Goal: Information Seeking & Learning: Learn about a topic

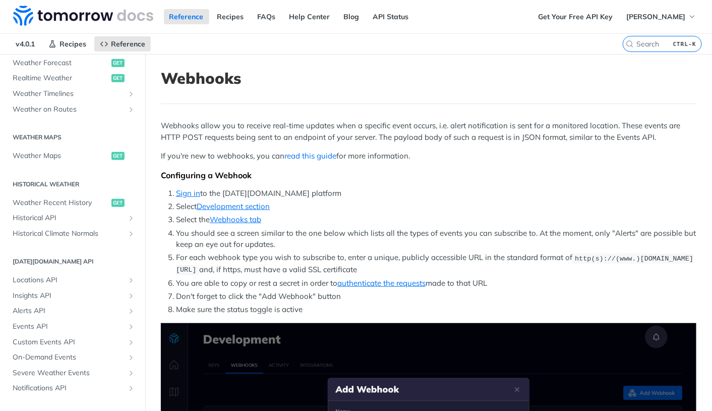
scroll to position [259, 0]
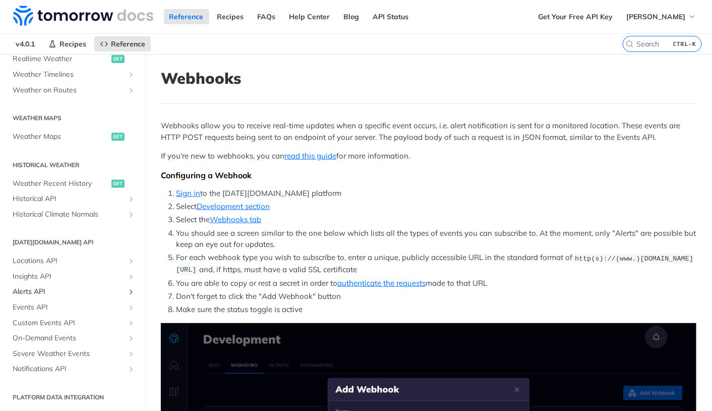
click at [64, 293] on span "Alerts API" at bounding box center [69, 292] width 112 height 10
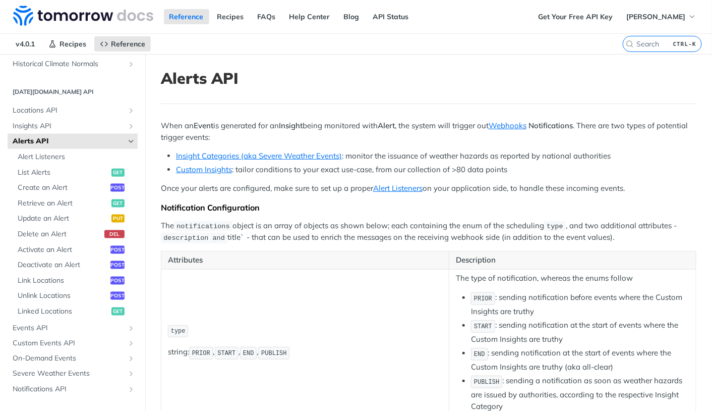
scroll to position [430, 0]
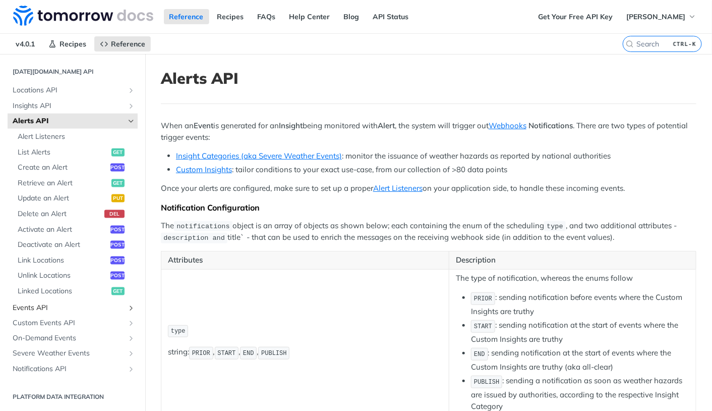
click at [65, 304] on span "Events API" at bounding box center [69, 308] width 112 height 10
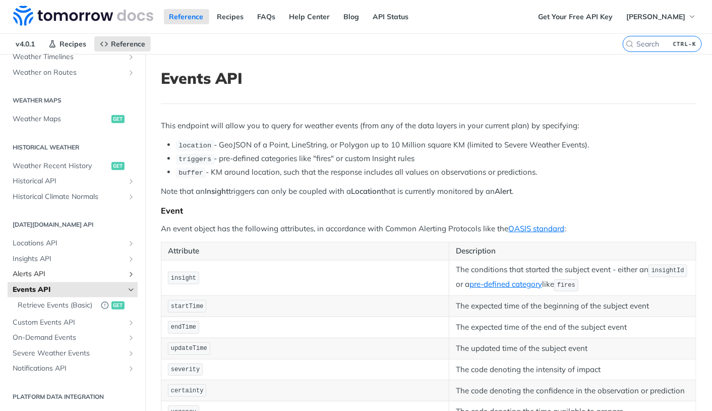
click at [52, 269] on span "Alerts API" at bounding box center [69, 274] width 112 height 10
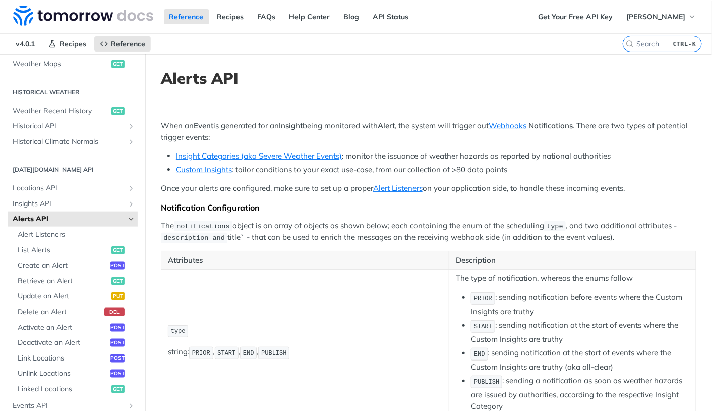
scroll to position [347, 0]
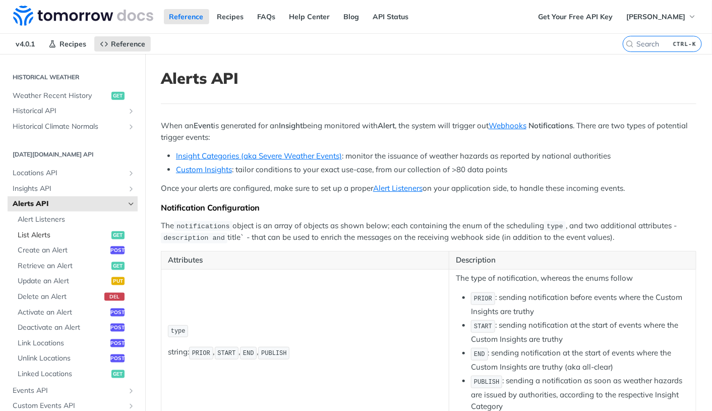
click at [54, 228] on link "List Alerts get" at bounding box center [75, 235] width 125 height 15
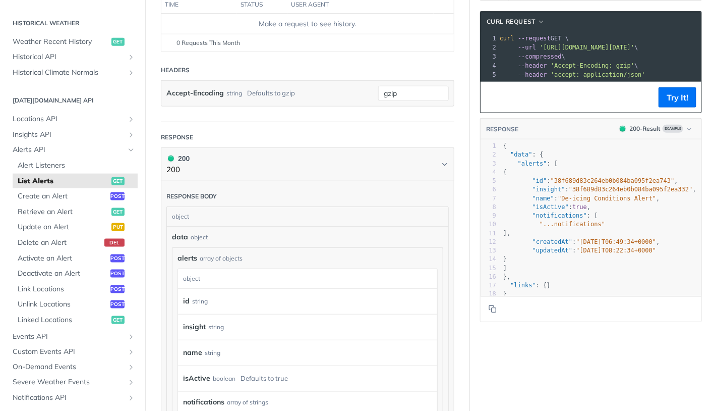
scroll to position [180, 0]
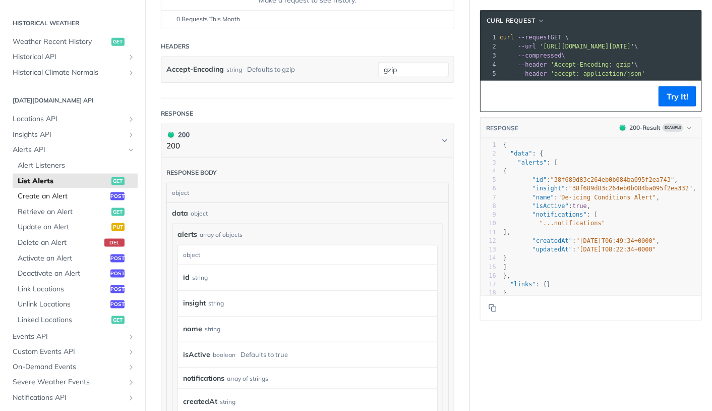
click at [79, 199] on span "Create an Alert" at bounding box center [63, 196] width 90 height 10
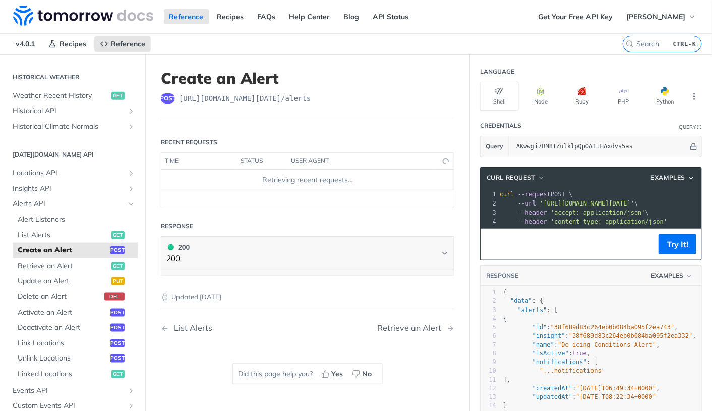
select select "true"
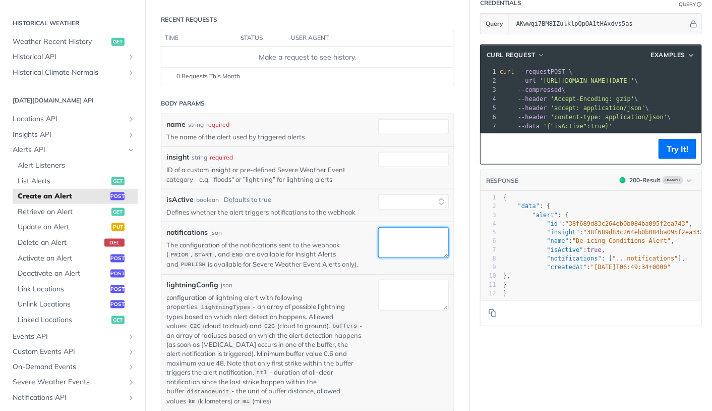
click at [381, 245] on textarea "notifications" at bounding box center [413, 242] width 71 height 31
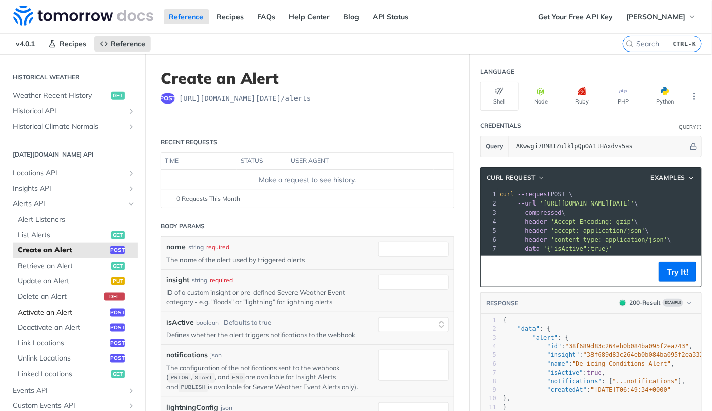
click at [55, 313] on span "Activate an Alert" at bounding box center [63, 312] width 90 height 10
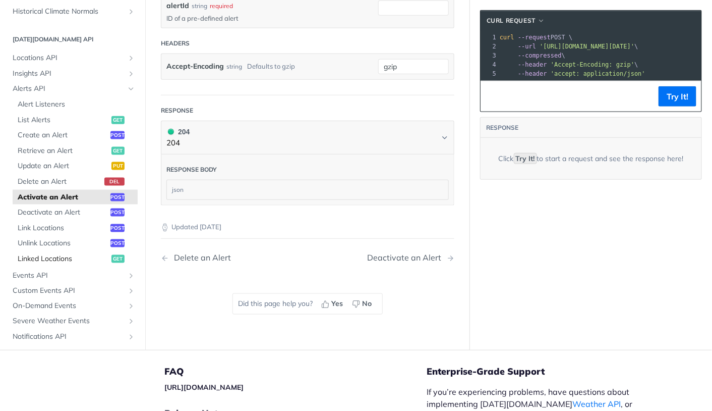
click at [72, 259] on span "Linked Locations" at bounding box center [63, 259] width 91 height 10
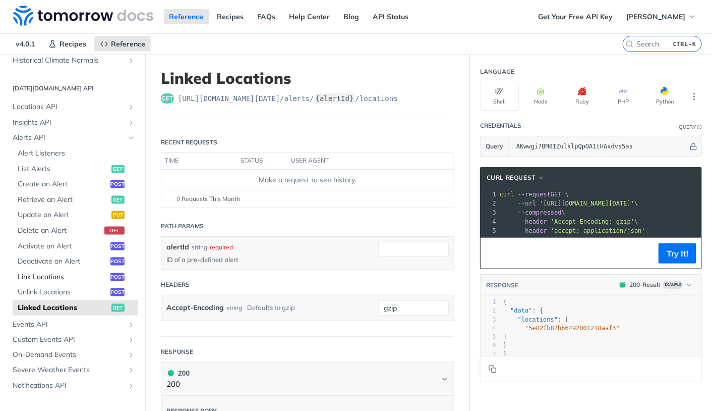
click at [70, 275] on span "Link Locations" at bounding box center [63, 277] width 90 height 10
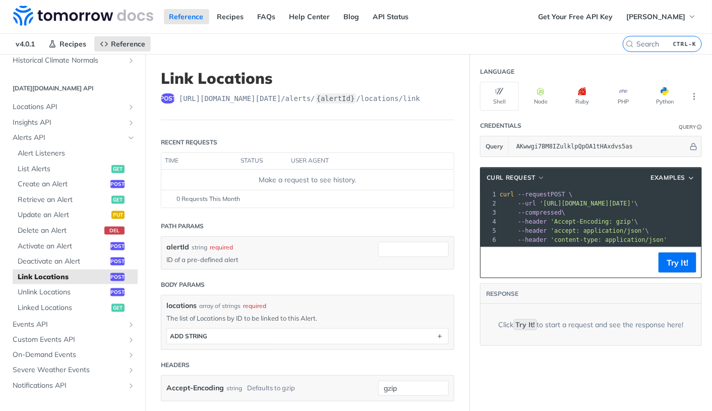
click at [346, 182] on div "Make a request to see history." at bounding box center [307, 180] width 285 height 11
click at [331, 200] on div "0 Requests This Month" at bounding box center [307, 198] width 283 height 9
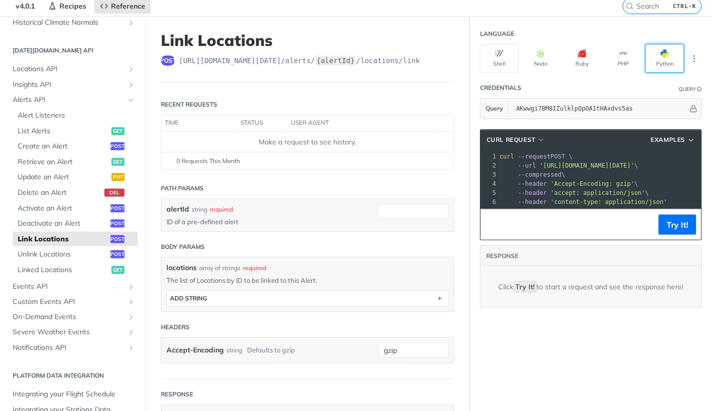
click at [650, 65] on button "Python" at bounding box center [665, 58] width 39 height 29
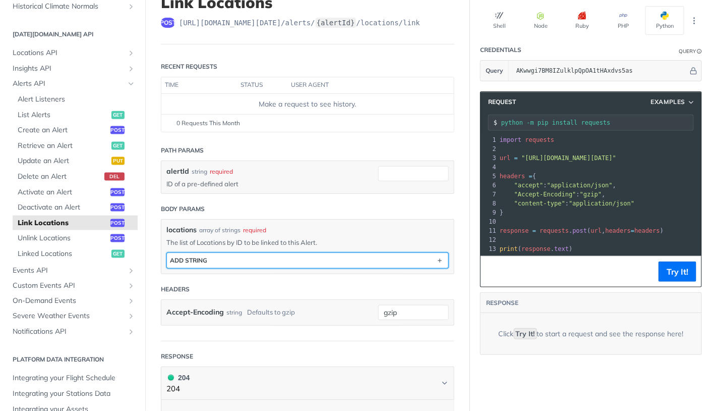
click at [209, 259] on button "ADD string" at bounding box center [308, 260] width 282 height 15
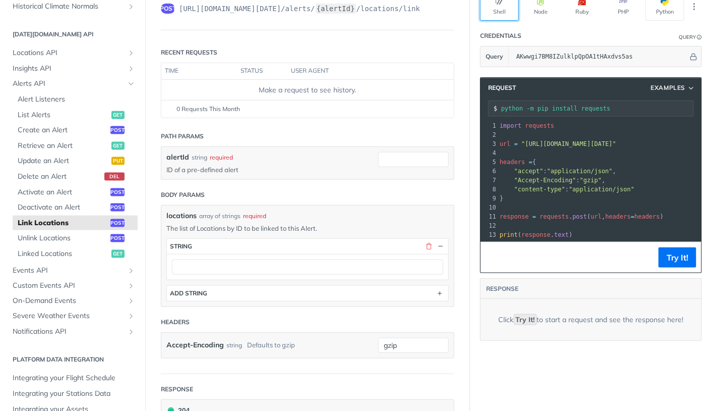
click at [495, 12] on button "Shell" at bounding box center [499, 6] width 39 height 29
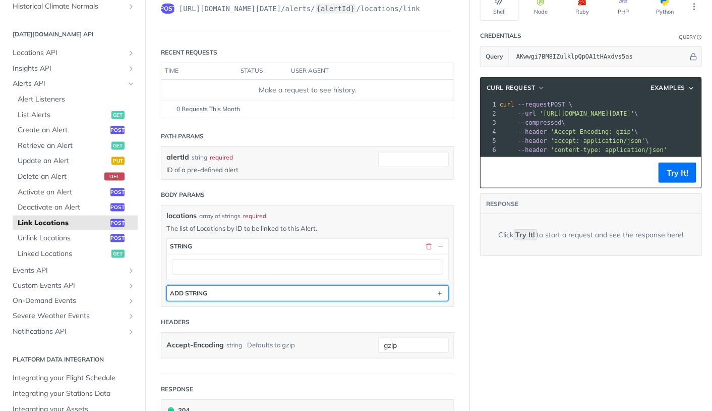
click at [275, 299] on button "ADD string" at bounding box center [308, 293] width 282 height 15
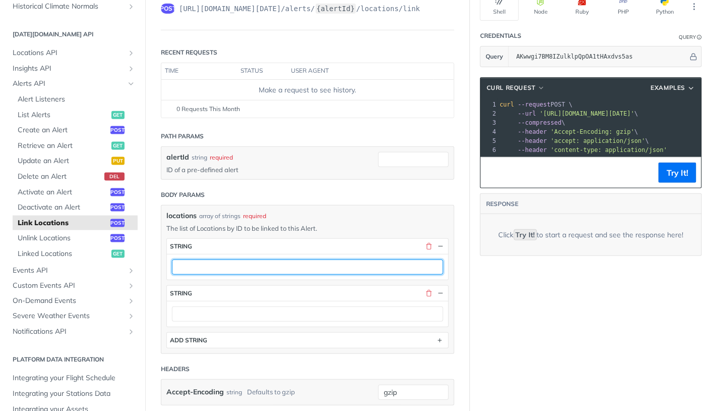
click at [273, 273] on input "text" at bounding box center [307, 266] width 271 height 15
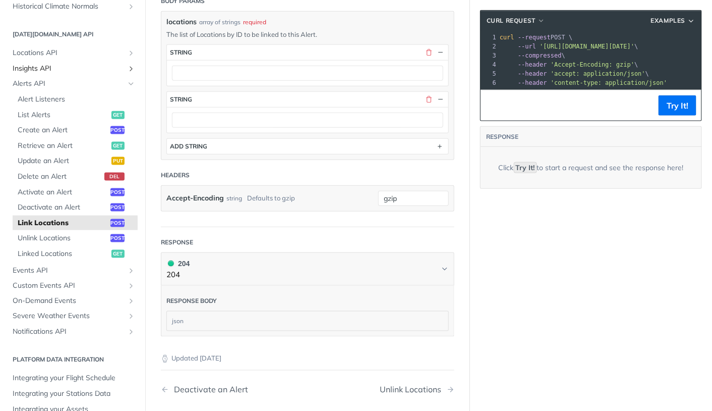
click at [43, 71] on span "Insights API" at bounding box center [69, 69] width 112 height 10
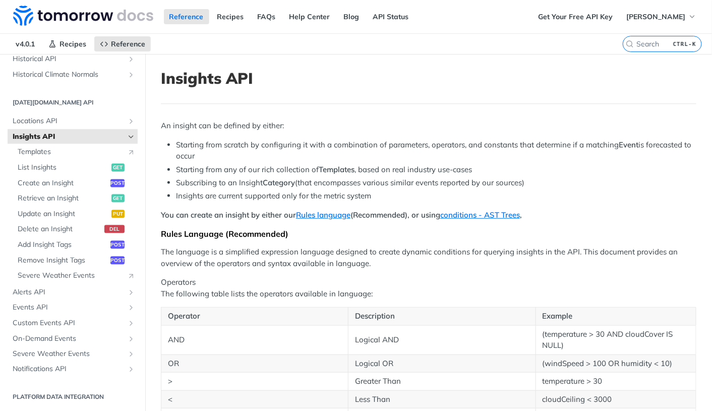
click at [190, 75] on h1 "Insights API" at bounding box center [429, 78] width 536 height 18
click at [254, 76] on h1 "Insights API" at bounding box center [429, 78] width 536 height 18
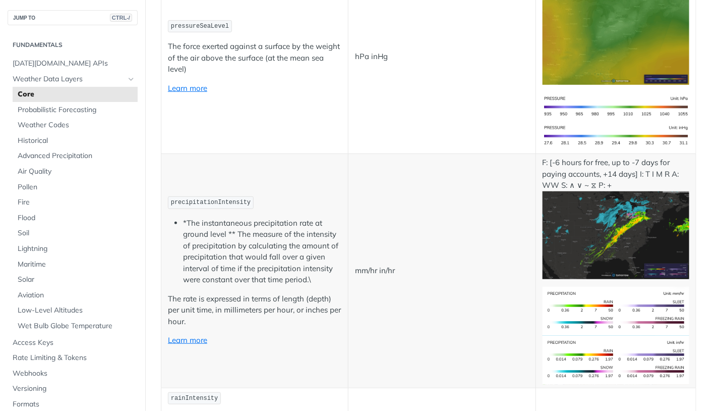
scroll to position [1844, 0]
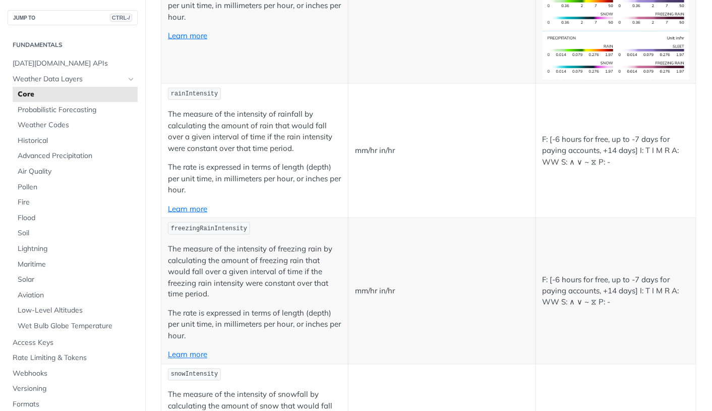
click at [200, 91] on span "rainIntensity" at bounding box center [194, 93] width 47 height 7
click at [240, 87] on td "rainIntensity The measure of the intensity of rainfall by calculating the amoun…" at bounding box center [254, 150] width 187 height 135
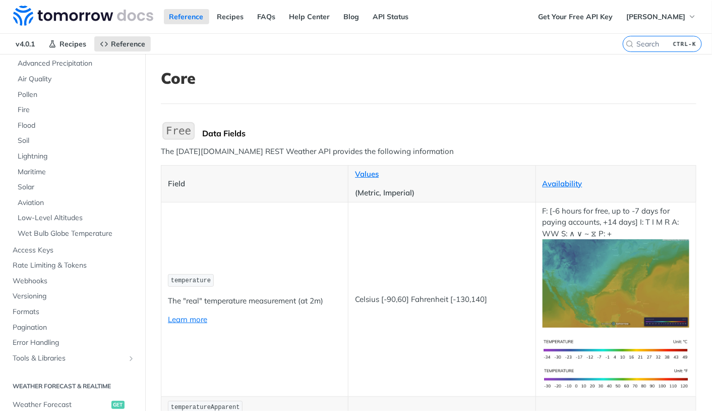
scroll to position [146, 0]
click at [37, 276] on span "Webhooks" at bounding box center [74, 281] width 123 height 10
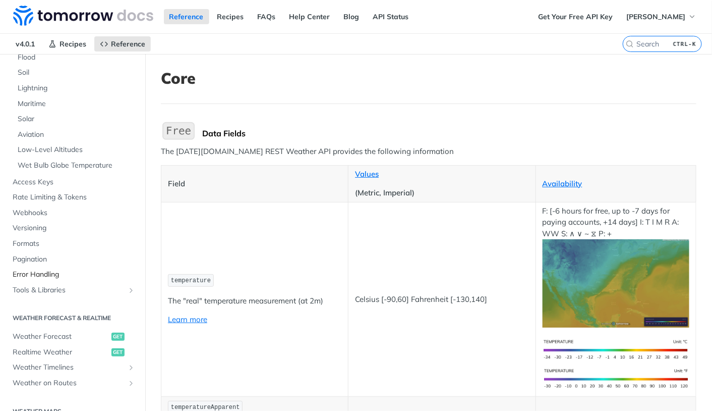
scroll to position [212, 0]
click at [36, 214] on span "Webhooks" at bounding box center [74, 215] width 123 height 10
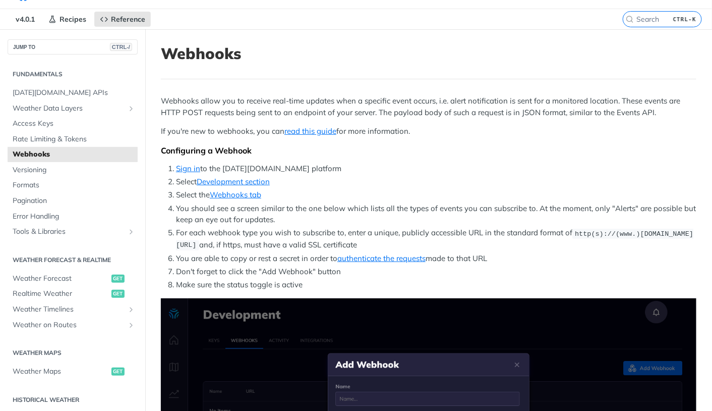
scroll to position [28, 0]
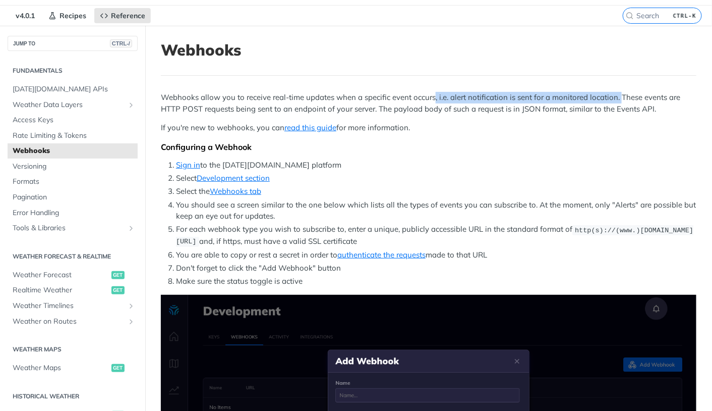
drag, startPoint x: 435, startPoint y: 99, endPoint x: 619, endPoint y: 104, distance: 183.7
click at [619, 104] on p "Webhooks allow you to receive real-time updates when a specific event occurs, i…" at bounding box center [429, 103] width 536 height 23
click at [421, 98] on p "Webhooks allow you to receive real-time updates when a specific event occurs, i…" at bounding box center [429, 103] width 536 height 23
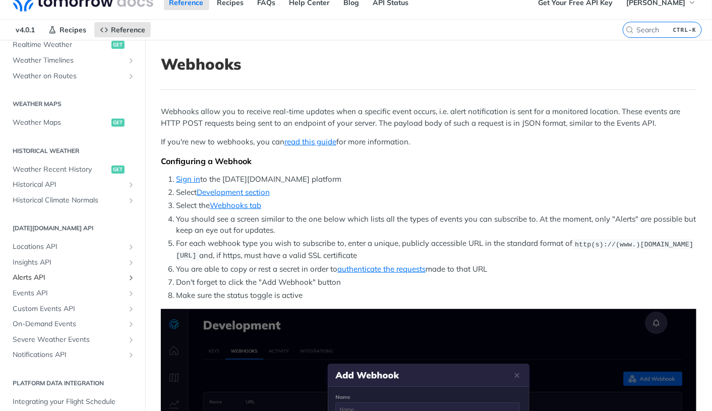
scroll to position [9, 0]
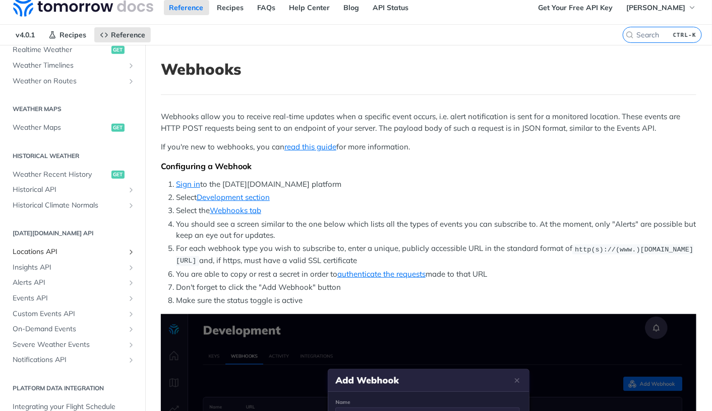
click at [93, 252] on span "Locations API" at bounding box center [69, 252] width 112 height 10
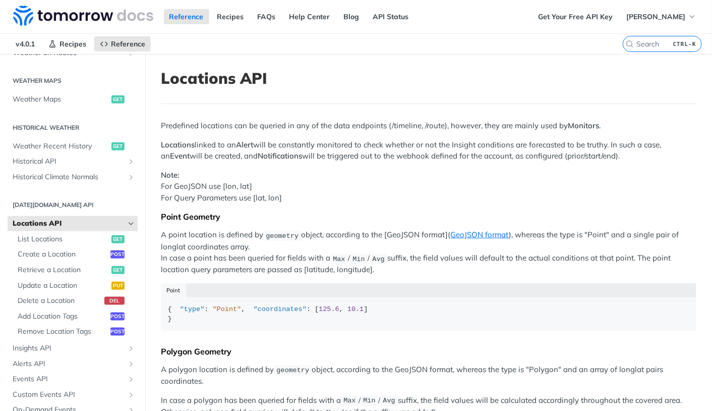
scroll to position [297, 0]
click at [81, 237] on span "List Locations" at bounding box center [63, 239] width 91 height 10
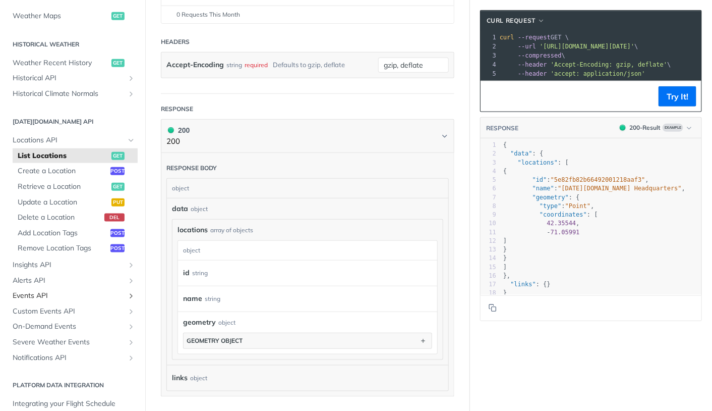
scroll to position [330, 0]
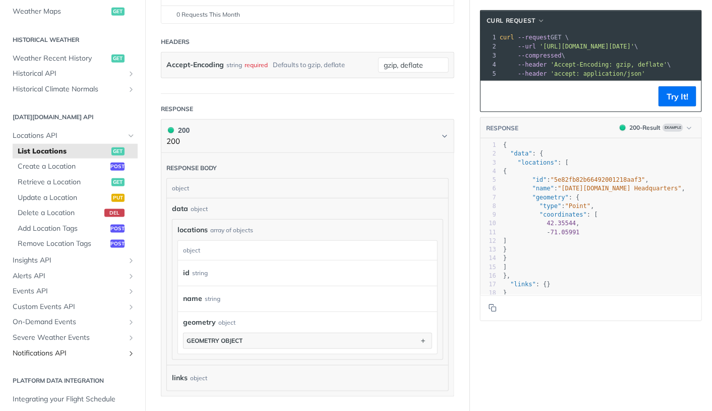
click at [76, 349] on span "Notifications API" at bounding box center [69, 353] width 112 height 10
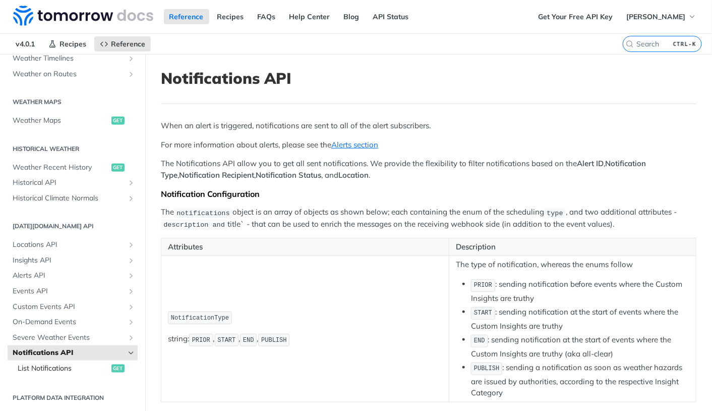
click at [93, 368] on span "List Notifications" at bounding box center [63, 368] width 91 height 10
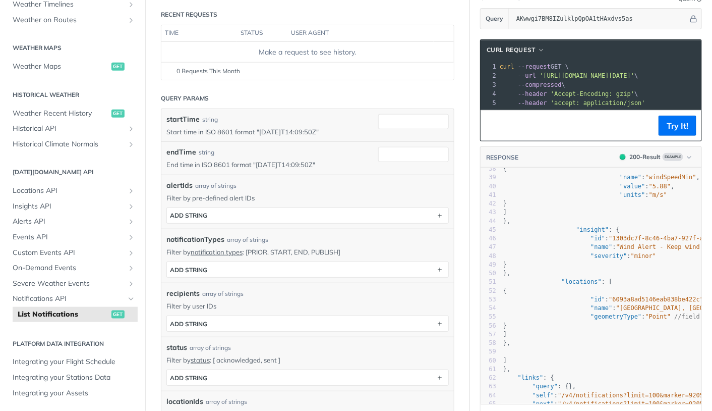
scroll to position [327, 0]
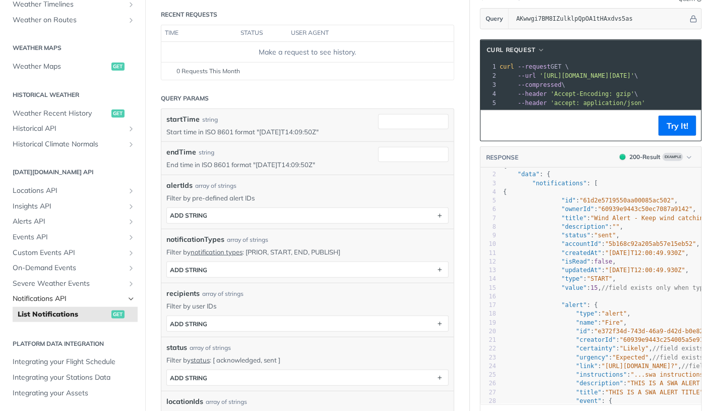
click at [108, 294] on span "Notifications API" at bounding box center [69, 299] width 112 height 10
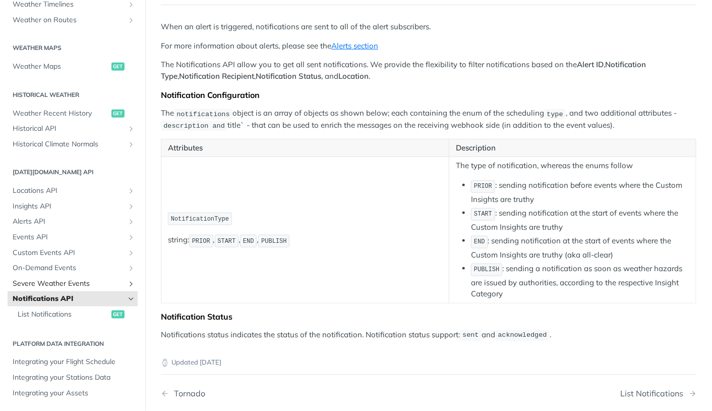
click at [117, 283] on span "Severe Weather Events" at bounding box center [69, 283] width 112 height 10
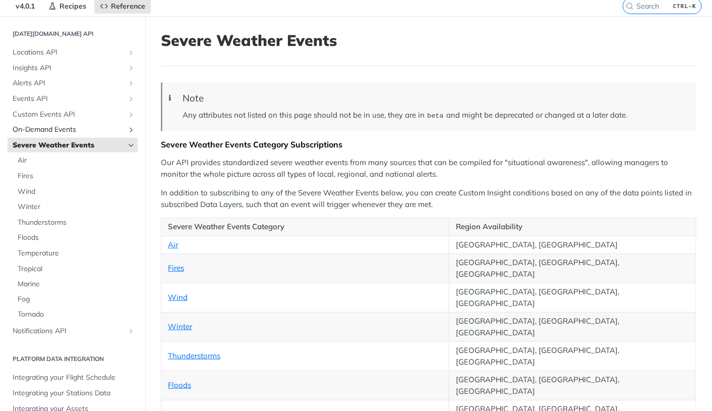
click at [85, 130] on span "On-Demand Events" at bounding box center [69, 130] width 112 height 10
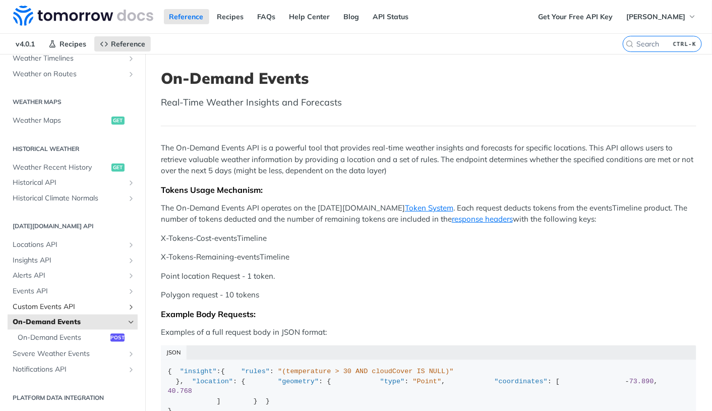
click at [89, 305] on span "Custom Events API" at bounding box center [69, 307] width 112 height 10
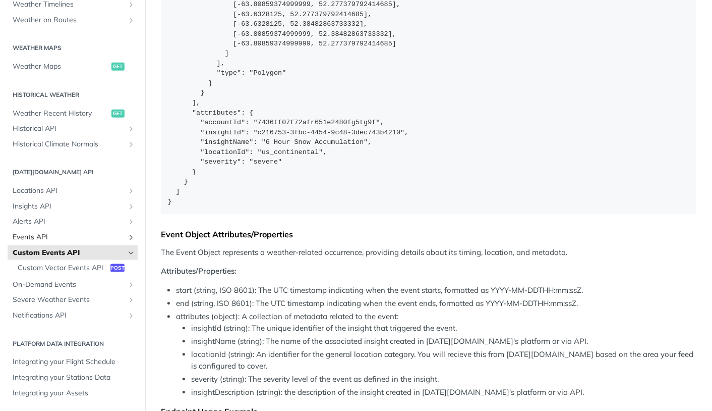
click at [85, 233] on span "Events API" at bounding box center [69, 237] width 112 height 10
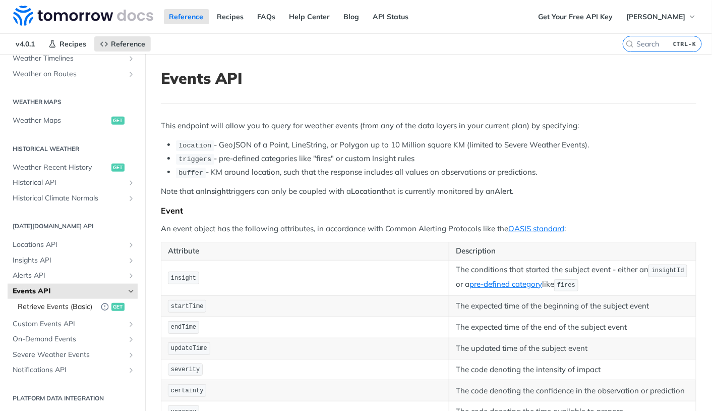
click at [72, 304] on span "Retrieve Events (Basic)" at bounding box center [57, 307] width 78 height 10
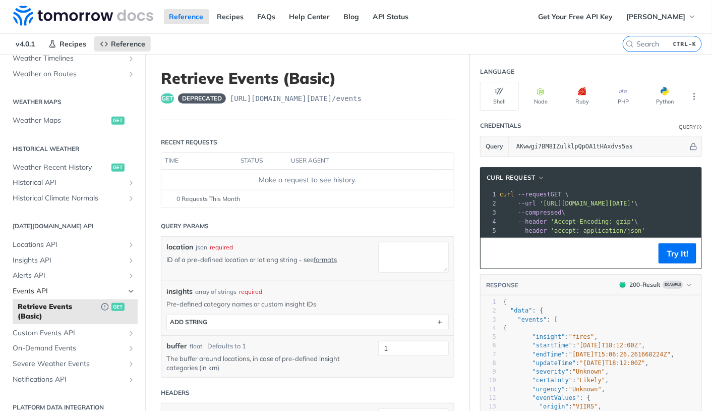
click at [72, 289] on span "Events API" at bounding box center [69, 291] width 112 height 10
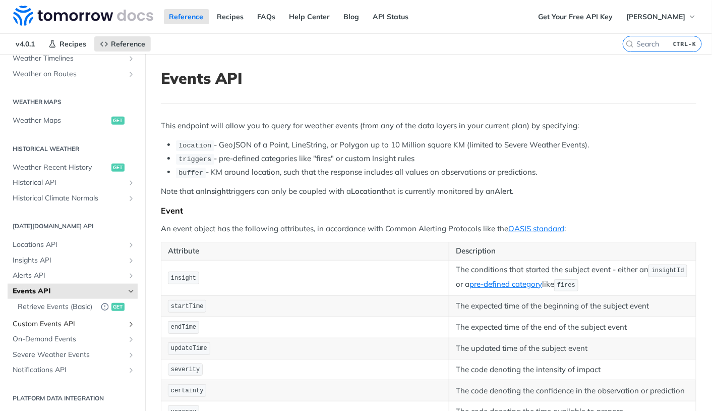
click at [63, 329] on span "Custom Events API" at bounding box center [69, 324] width 112 height 10
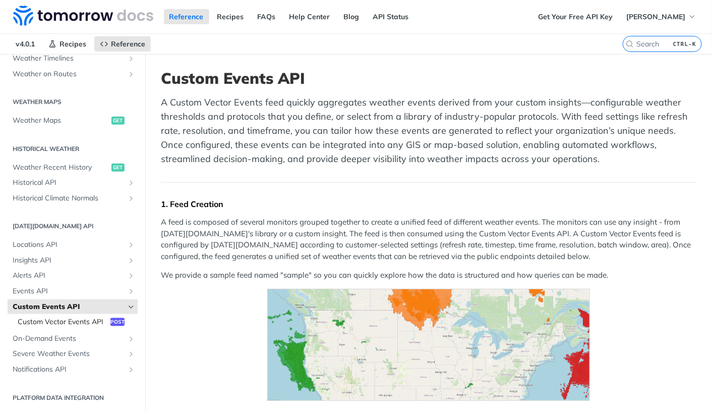
click at [63, 320] on span "Custom Vector Events API" at bounding box center [63, 322] width 90 height 10
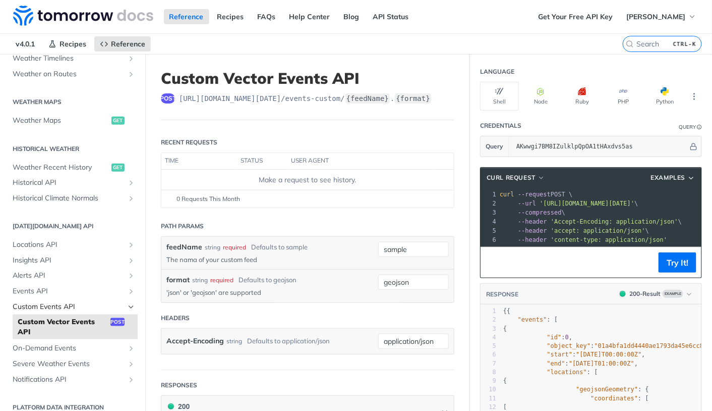
click at [61, 302] on span "Custom Events API" at bounding box center [69, 307] width 112 height 10
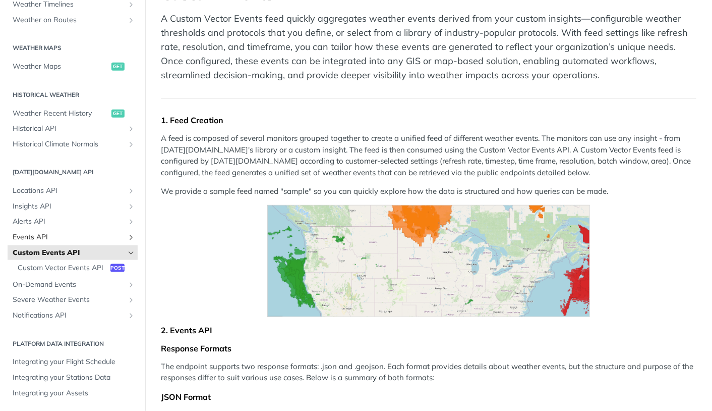
click at [60, 239] on span "Events API" at bounding box center [69, 237] width 112 height 10
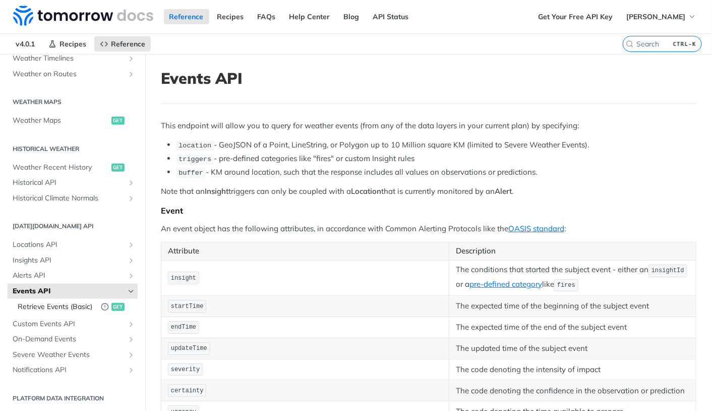
click at [67, 305] on span "Retrieve Events (Basic)" at bounding box center [57, 307] width 78 height 10
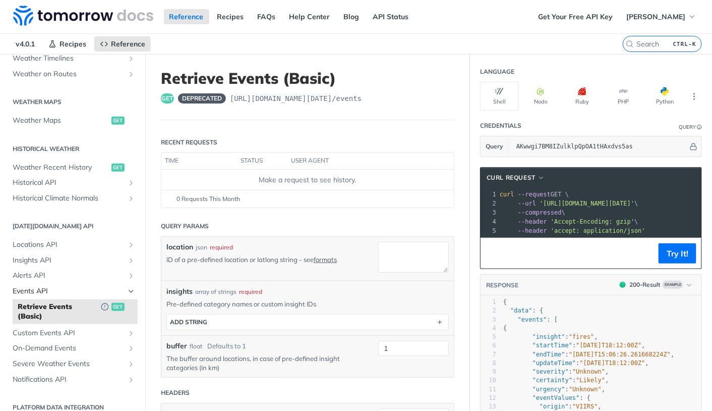
click at [77, 284] on link "Events API" at bounding box center [73, 291] width 130 height 15
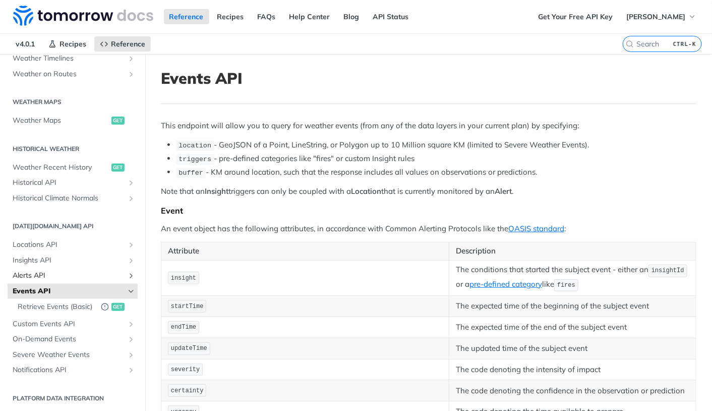
click at [77, 270] on span "Alerts API" at bounding box center [69, 275] width 112 height 10
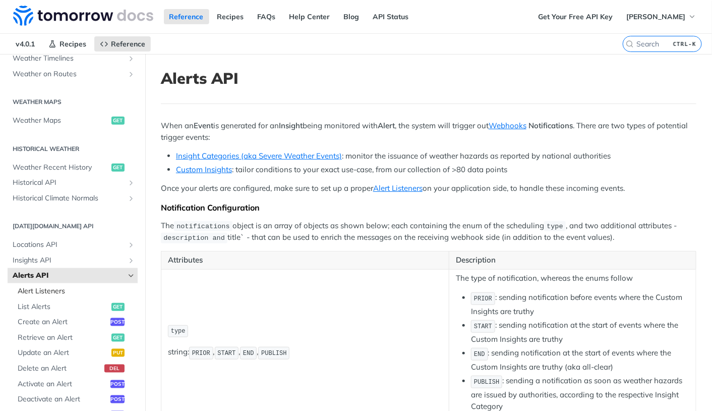
click at [66, 288] on span "Alert Listeners" at bounding box center [77, 291] width 118 height 10
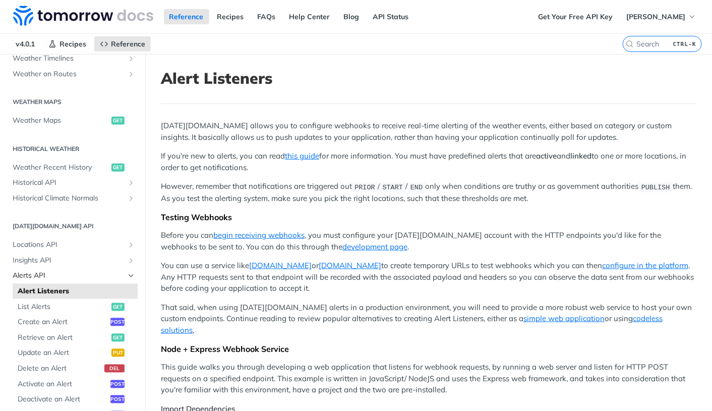
click at [56, 273] on span "Alerts API" at bounding box center [69, 275] width 112 height 10
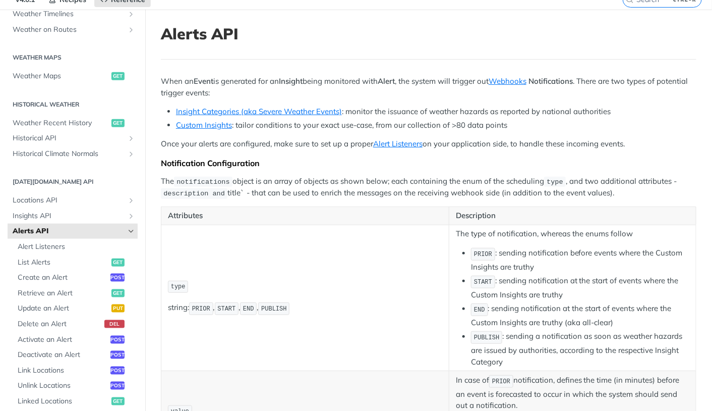
scroll to position [47, 0]
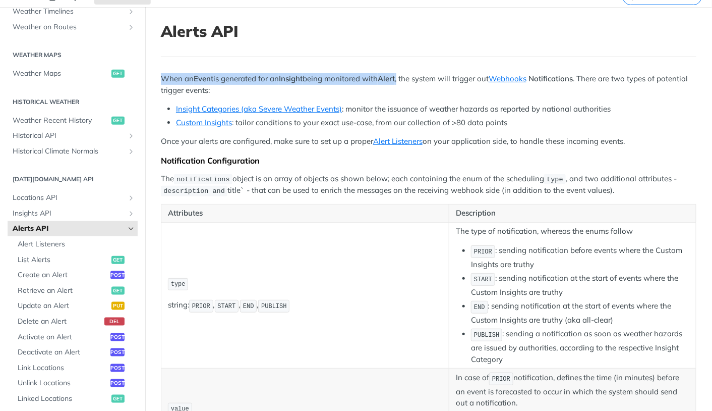
drag, startPoint x: 406, startPoint y: 78, endPoint x: 164, endPoint y: 80, distance: 241.2
click at [164, 80] on p "When an Event is generated for an Insight being monitored with Alert , the syst…" at bounding box center [429, 84] width 536 height 23
click at [215, 78] on p "When an Event is generated for an Insight being monitored with Alert , the syst…" at bounding box center [429, 84] width 536 height 23
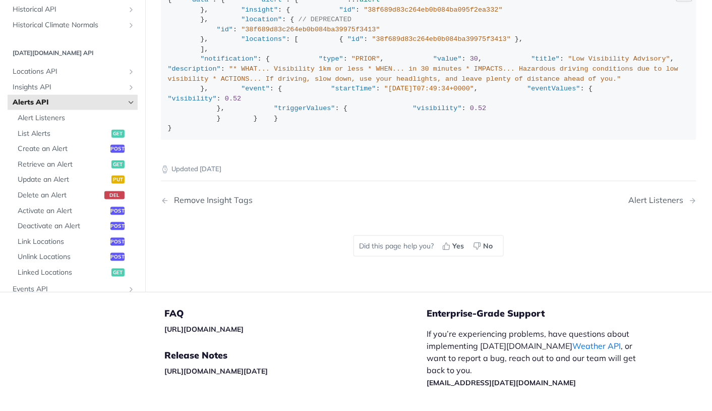
scroll to position [1690, 0]
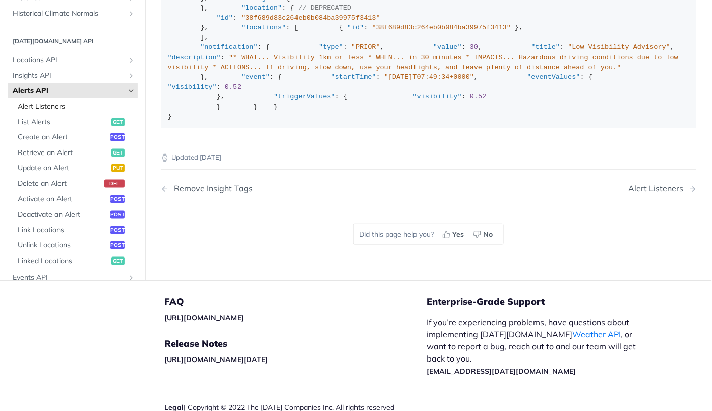
click at [48, 111] on span "Alert Listeners" at bounding box center [77, 106] width 118 height 10
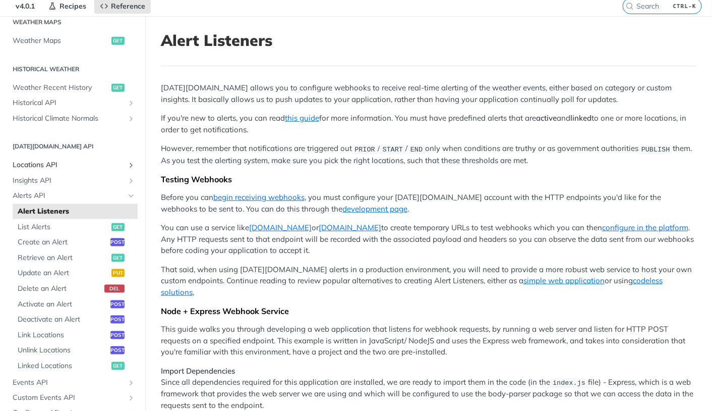
scroll to position [430, 0]
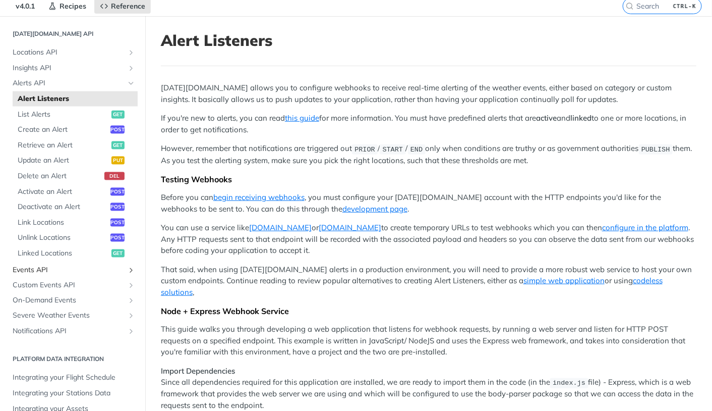
click at [81, 272] on span "Events API" at bounding box center [69, 270] width 112 height 10
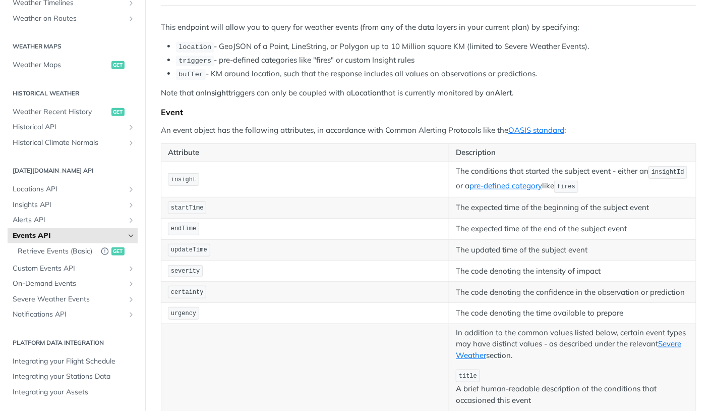
scroll to position [175, 0]
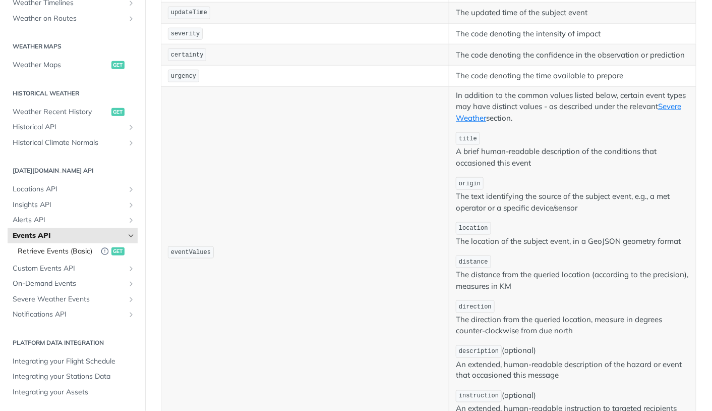
click at [58, 251] on span "Retrieve Events (Basic)" at bounding box center [57, 251] width 78 height 10
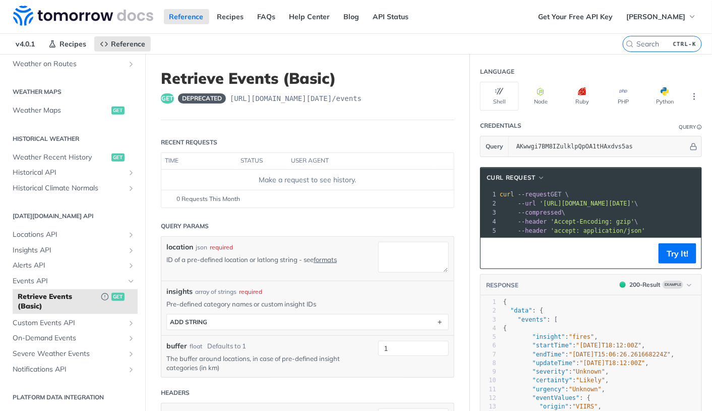
click at [196, 83] on h1 "Retrieve Events (Basic)" at bounding box center [308, 78] width 294 height 18
click at [228, 79] on h1 "Retrieve Events (Basic)" at bounding box center [308, 78] width 294 height 18
click at [63, 286] on link "Events API" at bounding box center [73, 280] width 130 height 15
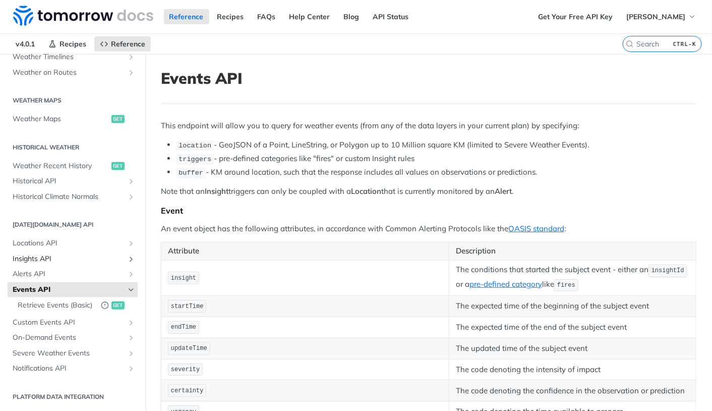
click at [74, 254] on span "Insights API" at bounding box center [69, 259] width 112 height 10
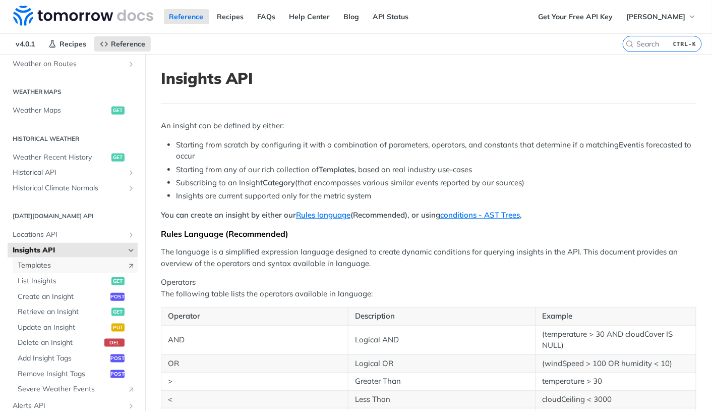
click at [70, 263] on span "Templates" at bounding box center [70, 265] width 104 height 10
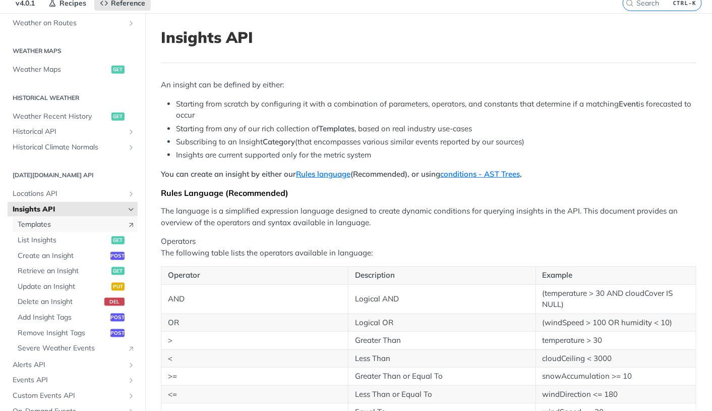
scroll to position [42, 0]
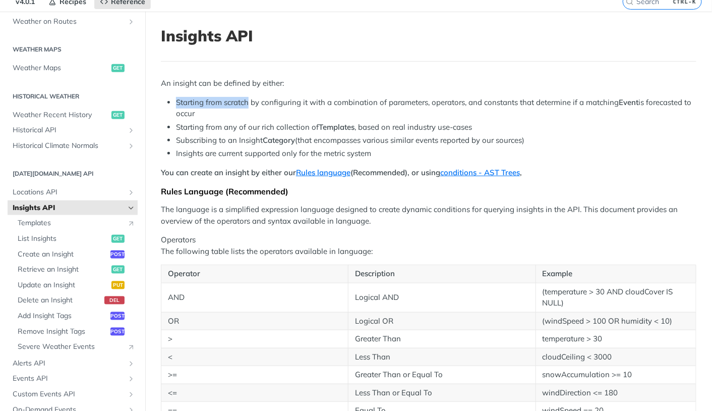
drag, startPoint x: 251, startPoint y: 102, endPoint x: 177, endPoint y: 98, distance: 74.3
click at [177, 98] on li "Starting from scratch by configuring it with a combination of parameters, opera…" at bounding box center [436, 108] width 521 height 23
click at [231, 101] on li "Starting from scratch by configuring it with a combination of parameters, opera…" at bounding box center [436, 108] width 521 height 23
drag, startPoint x: 179, startPoint y: 104, endPoint x: 303, endPoint y: 103, distance: 124.6
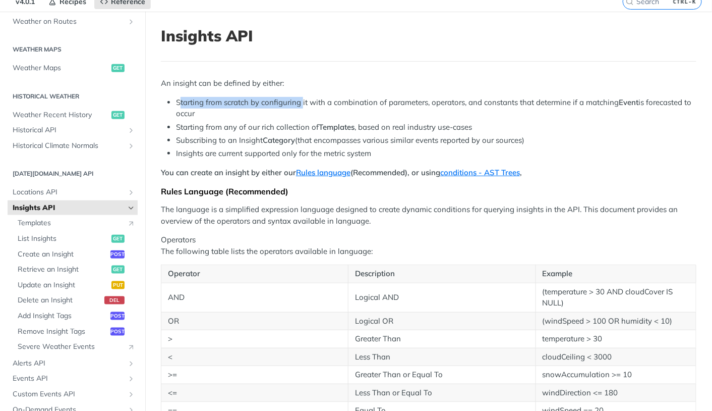
click at [303, 103] on li "Starting from scratch by configuring it with a combination of parameters, opera…" at bounding box center [436, 108] width 521 height 23
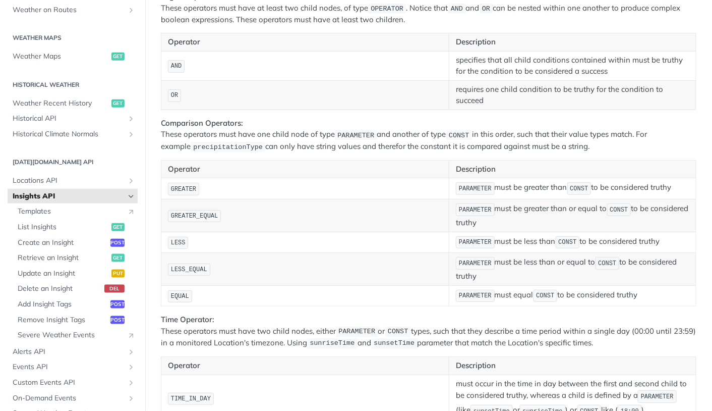
scroll to position [1863, 0]
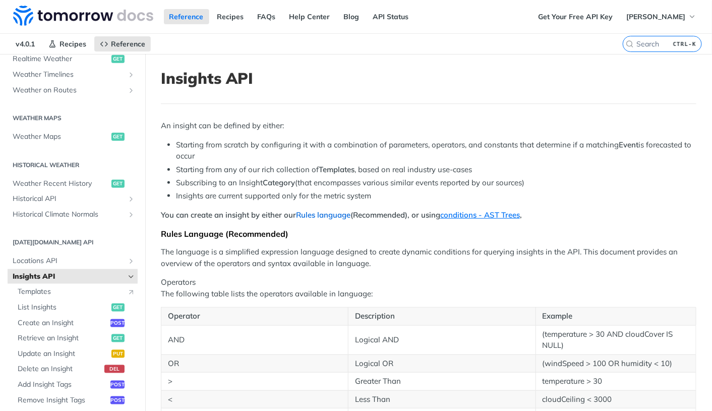
click at [324, 216] on link "Rules language" at bounding box center [323, 215] width 54 height 10
click at [331, 216] on link "Rules language" at bounding box center [323, 215] width 54 height 10
click at [480, 216] on link "conditions - AST Trees" at bounding box center [480, 215] width 80 height 10
click at [333, 218] on link "Rules language" at bounding box center [323, 215] width 54 height 10
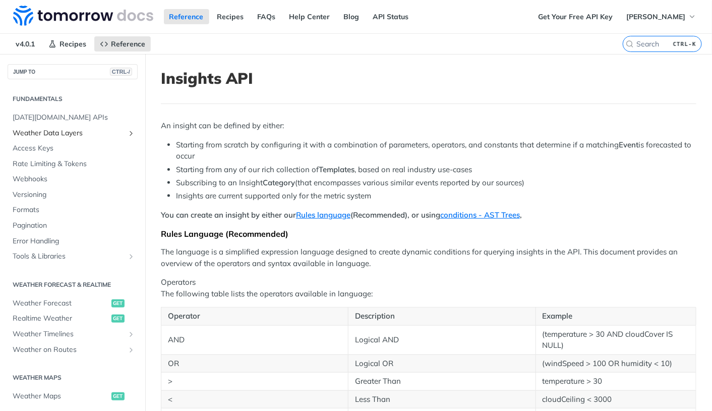
click at [58, 133] on span "Weather Data Layers" at bounding box center [69, 133] width 112 height 10
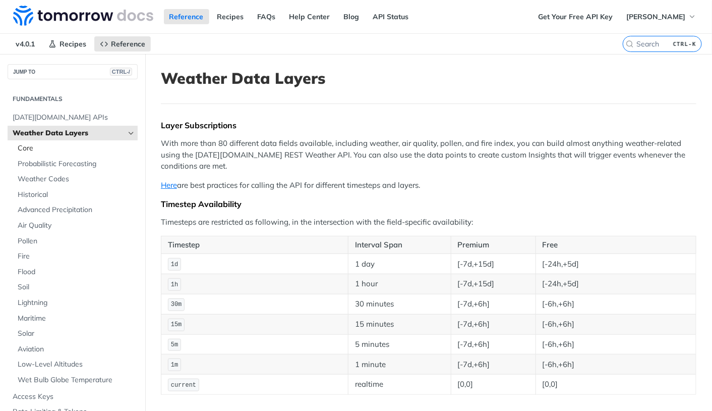
click at [51, 148] on span "Core" at bounding box center [77, 148] width 118 height 10
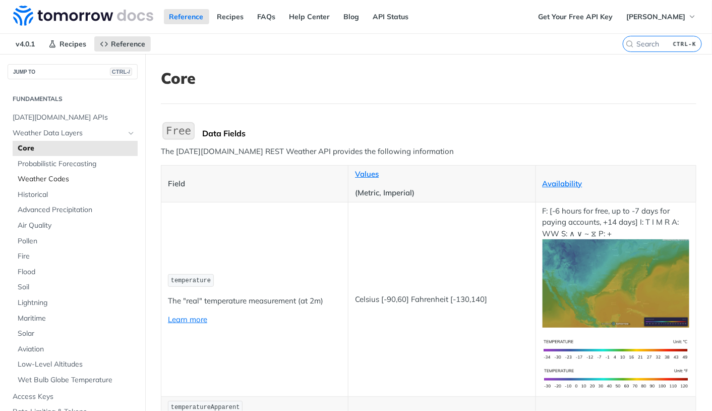
click at [62, 175] on span "Weather Codes" at bounding box center [77, 179] width 118 height 10
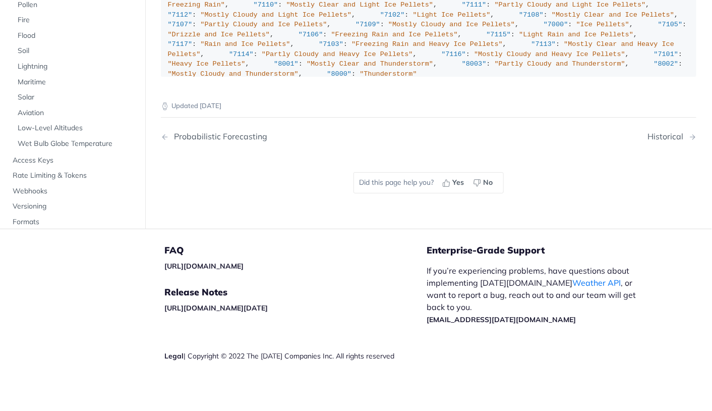
scroll to position [6740, 0]
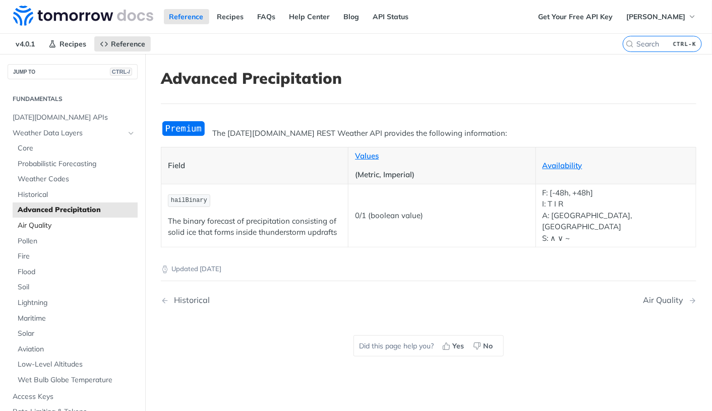
click at [34, 225] on span "Air Quality" at bounding box center [77, 225] width 118 height 10
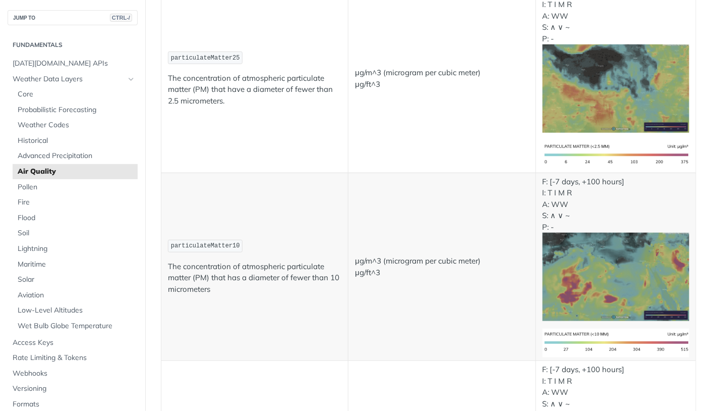
scroll to position [203, 0]
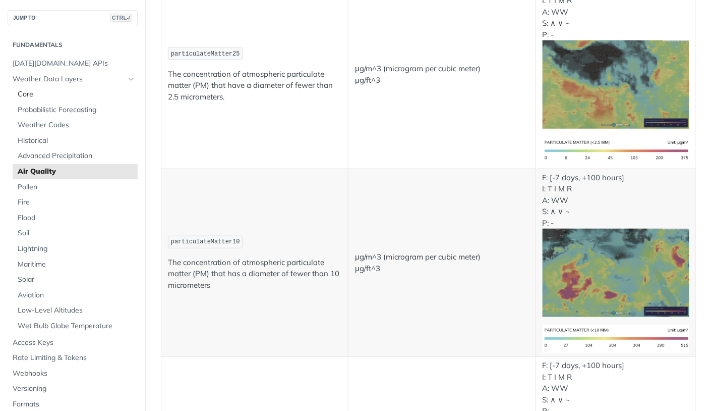
click at [37, 97] on span "Core" at bounding box center [77, 94] width 118 height 10
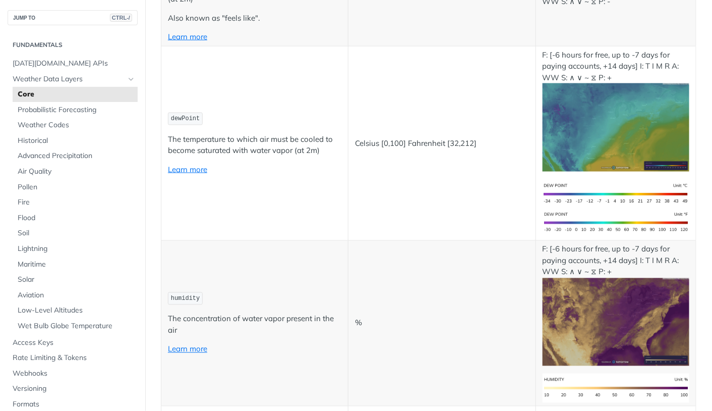
scroll to position [468, 0]
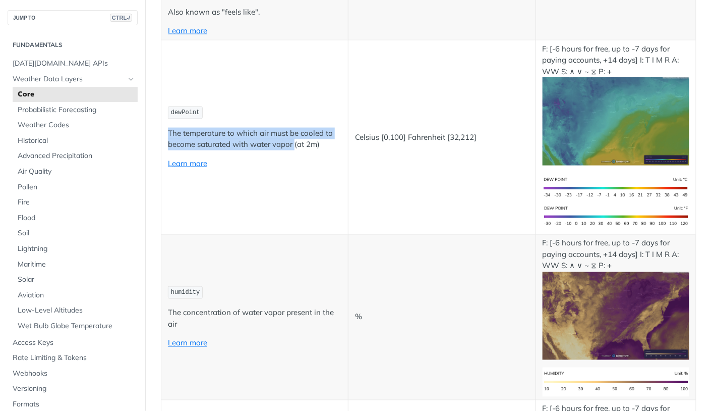
drag, startPoint x: 295, startPoint y: 144, endPoint x: 169, endPoint y: 133, distance: 126.7
click at [169, 133] on p "The temperature to which air must be cooled to become saturated with water vapo…" at bounding box center [255, 139] width 174 height 23
click at [202, 134] on p "The temperature to which air must be cooled to become saturated with water vapo…" at bounding box center [255, 139] width 174 height 23
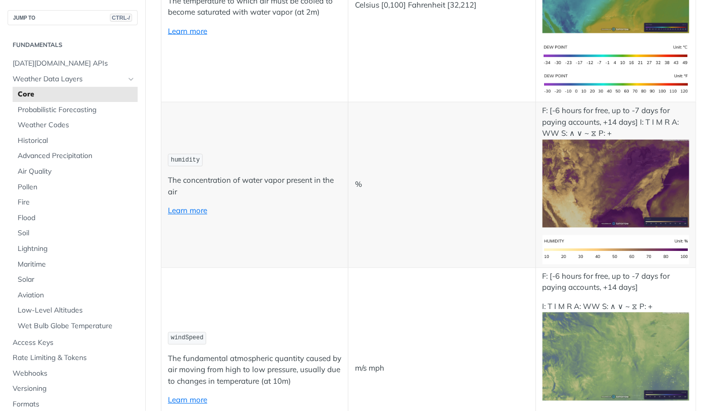
scroll to position [600, 0]
click at [193, 157] on span "humidity" at bounding box center [185, 160] width 29 height 7
click at [264, 183] on p "The concentration of water vapor present in the air" at bounding box center [255, 186] width 174 height 23
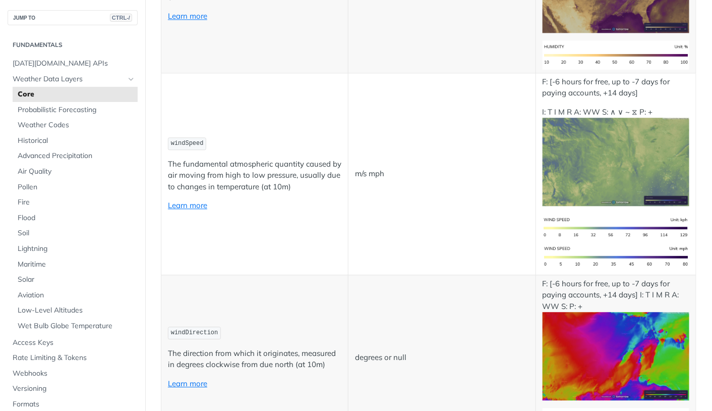
scroll to position [818, 0]
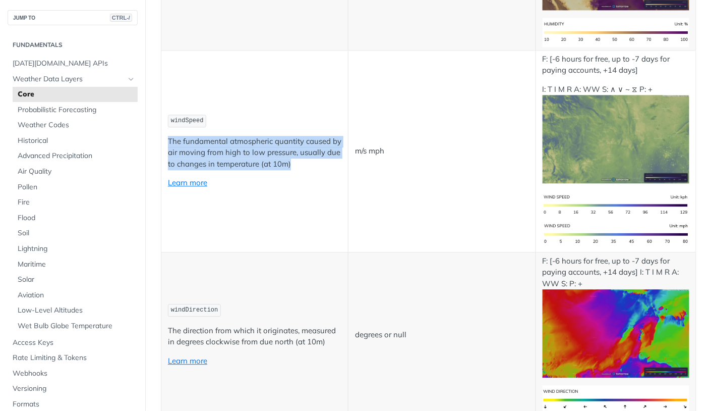
drag, startPoint x: 311, startPoint y: 161, endPoint x: 169, endPoint y: 135, distance: 144.3
click at [169, 136] on p "The fundamental atmospheric quantity caused by air moving from high to low pres…" at bounding box center [255, 153] width 174 height 34
click at [257, 142] on p "The fundamental atmospheric quantity caused by air moving from high to low pres…" at bounding box center [255, 153] width 174 height 34
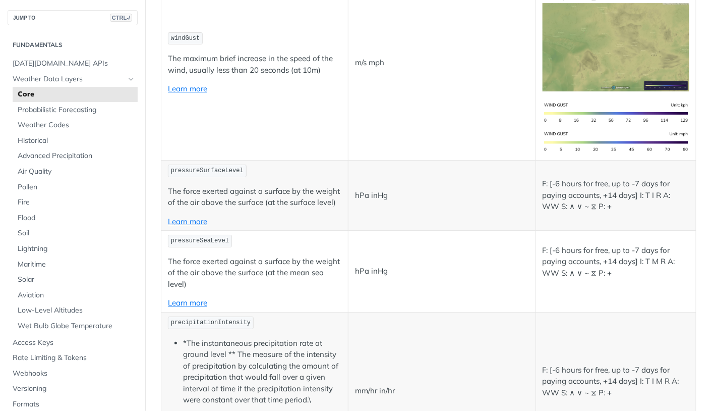
scroll to position [1301, 0]
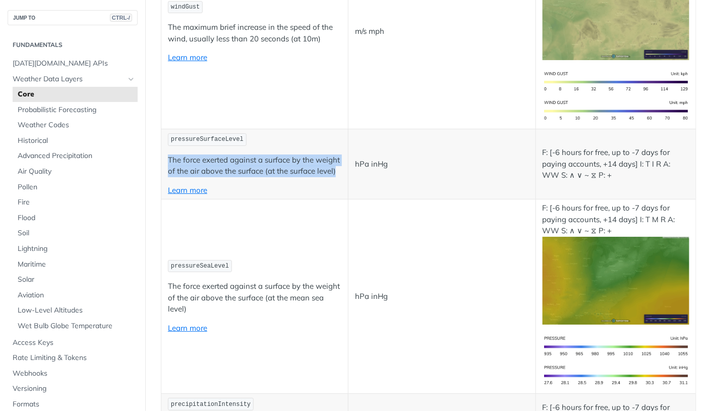
drag, startPoint x: 224, startPoint y: 172, endPoint x: 163, endPoint y: 153, distance: 63.4
click at [163, 153] on td "pressureSurfaceLevel The force exerted against a surface by the weight of the a…" at bounding box center [254, 164] width 187 height 70
click at [265, 159] on p "The force exerted against a surface by the weight of the air above the surface …" at bounding box center [255, 165] width 174 height 23
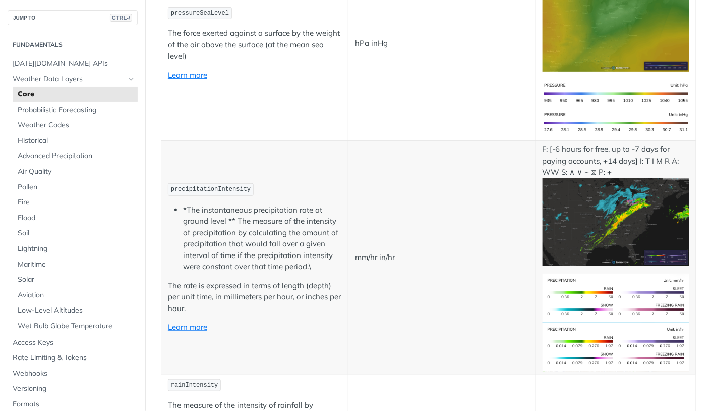
scroll to position [1608, 0]
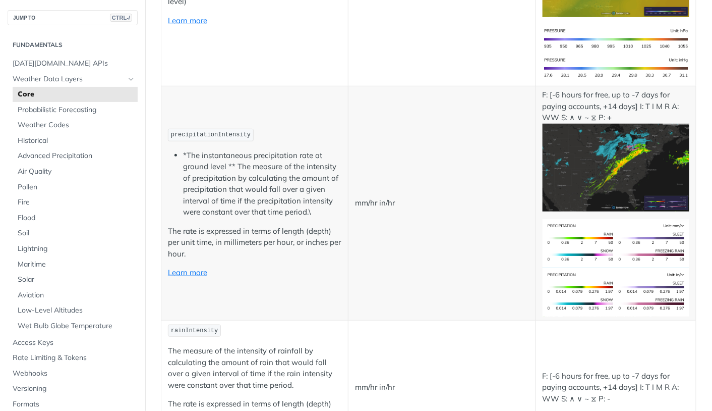
click at [233, 137] on span "precipitationIntensity" at bounding box center [211, 134] width 80 height 7
click at [303, 154] on li "*The instantaneous precipitation rate at ground level ** The measure of the int…" at bounding box center [262, 184] width 158 height 68
drag, startPoint x: 187, startPoint y: 152, endPoint x: 227, endPoint y: 167, distance: 42.6
click at [227, 167] on li "*The instantaneous precipitation rate at ground level ** The measure of the int…" at bounding box center [262, 184] width 158 height 68
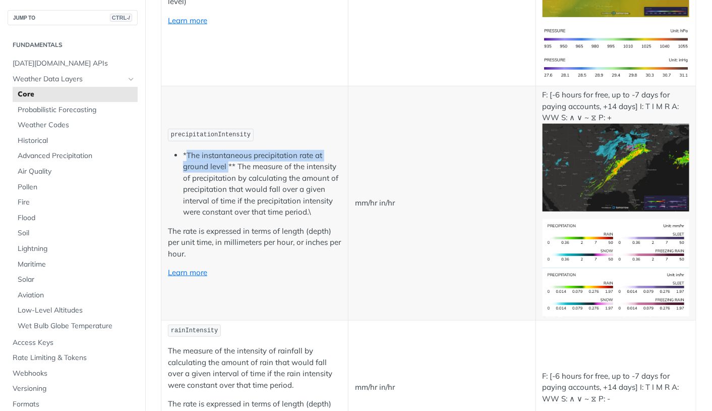
click at [258, 156] on li "*The instantaneous precipitation rate at ground level ** The measure of the int…" at bounding box center [262, 184] width 158 height 68
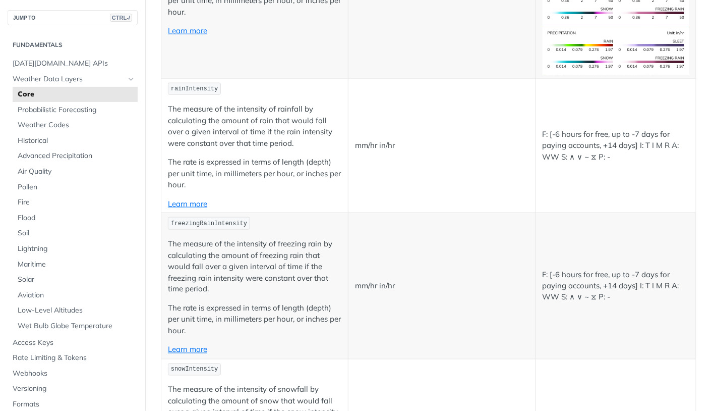
scroll to position [1868, 0]
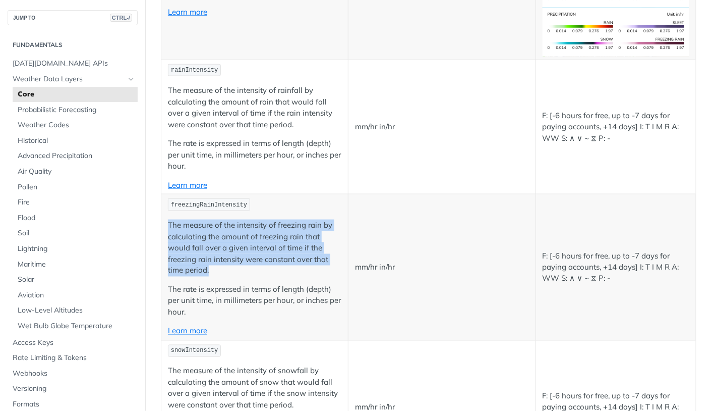
drag, startPoint x: 169, startPoint y: 223, endPoint x: 225, endPoint y: 271, distance: 73.7
click at [225, 271] on p "The measure of the intensity of freezing rain by calculating the amount of free…" at bounding box center [255, 247] width 174 height 57
click at [222, 269] on p "The measure of the intensity of freezing rain by calculating the amount of free…" at bounding box center [255, 247] width 174 height 57
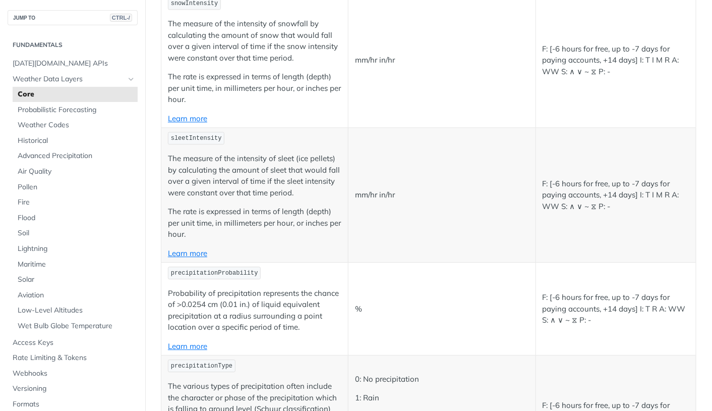
scroll to position [2279, 0]
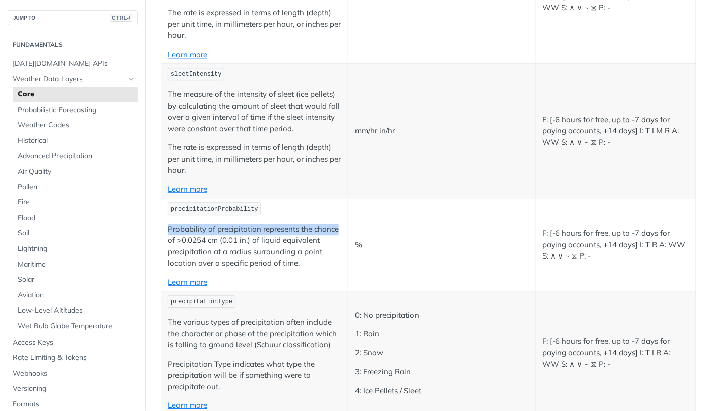
drag, startPoint x: 165, startPoint y: 226, endPoint x: 346, endPoint y: 229, distance: 180.6
click at [346, 229] on td "precipitationProbability Probability of precipitation represents the chance of …" at bounding box center [254, 244] width 187 height 93
click at [207, 239] on p "Probability of precipitation represents the chance of >0.0254 cm (0.01 in.) of …" at bounding box center [255, 245] width 174 height 45
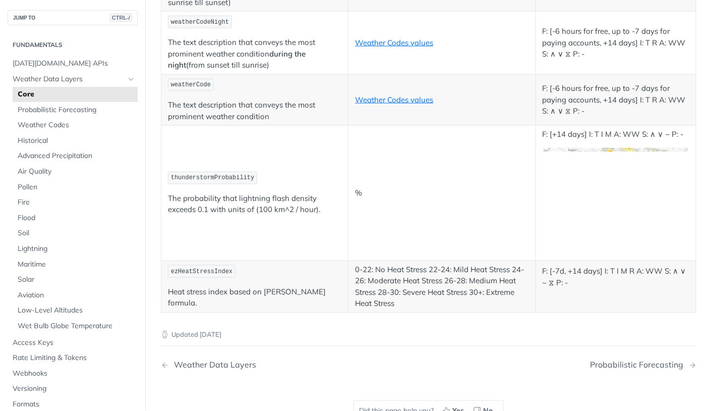
scroll to position [4621, 0]
